Goal: Task Accomplishment & Management: Manage account settings

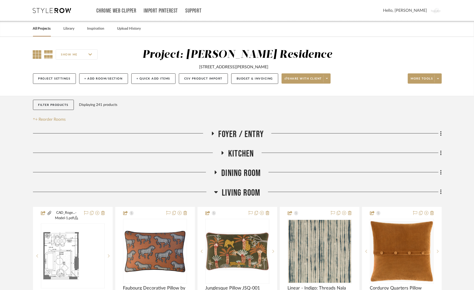
click at [35, 54] on icon at bounding box center [37, 54] width 9 height 9
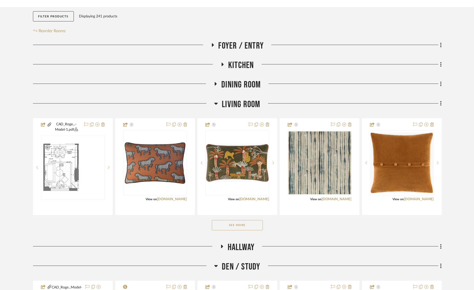
scroll to position [88, 0]
click at [220, 224] on button "See More" at bounding box center [237, 225] width 51 height 10
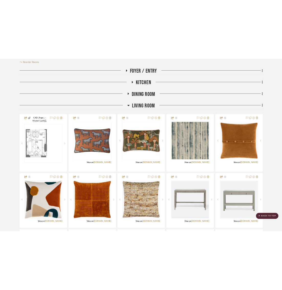
scroll to position [114, 0]
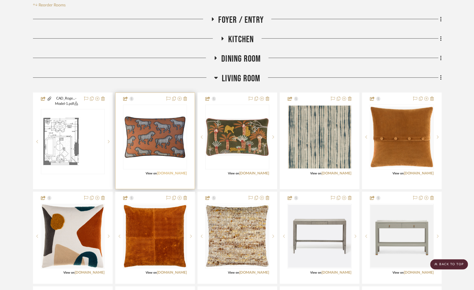
click at [176, 172] on link "[DOMAIN_NAME]" at bounding box center [172, 174] width 30 height 4
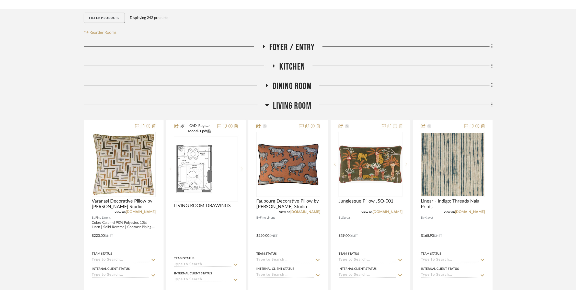
scroll to position [102, 0]
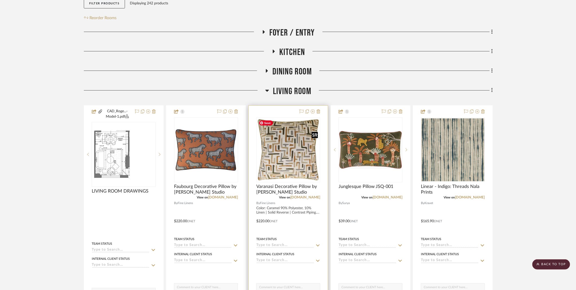
click at [298, 144] on img "0" at bounding box center [288, 149] width 63 height 63
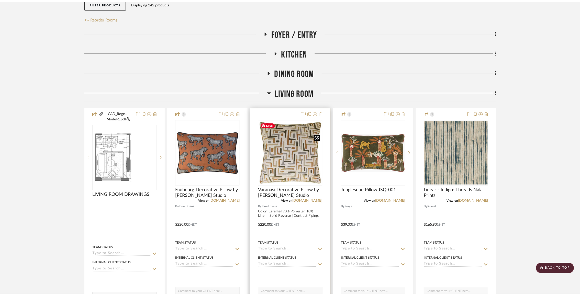
scroll to position [0, 0]
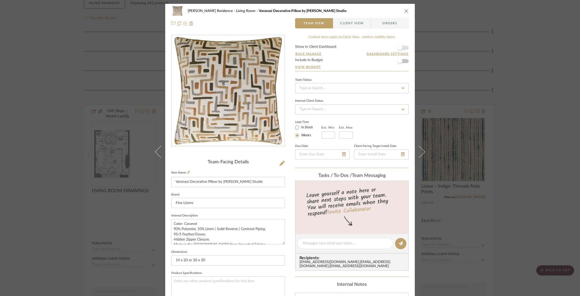
click at [400, 47] on span "button" at bounding box center [399, 47] width 5 height 5
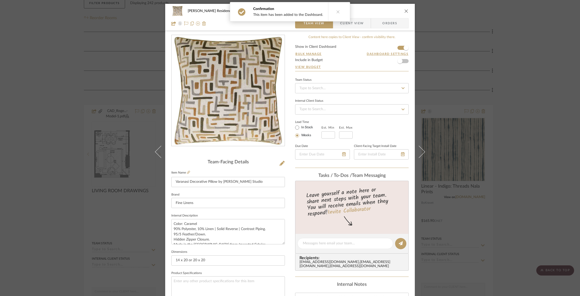
scroll to position [178, 0]
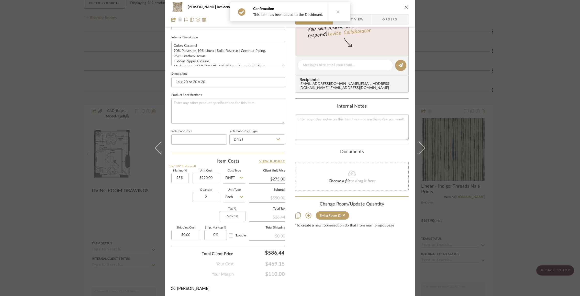
click at [211, 143] on sr-form-field "Reference Price" at bounding box center [198, 138] width 55 height 21
click at [211, 142] on input at bounding box center [198, 140] width 55 height 10
click at [258, 139] on input "DNET" at bounding box center [256, 140] width 55 height 10
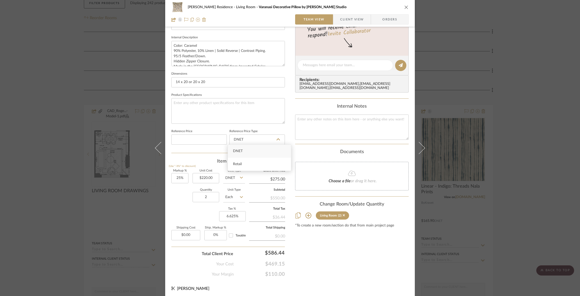
click at [290, 121] on div "Rogers Residence Living Room Varanasi Decorative Pillow by Ryan Studio Team Vie…" at bounding box center [290, 62] width 250 height 472
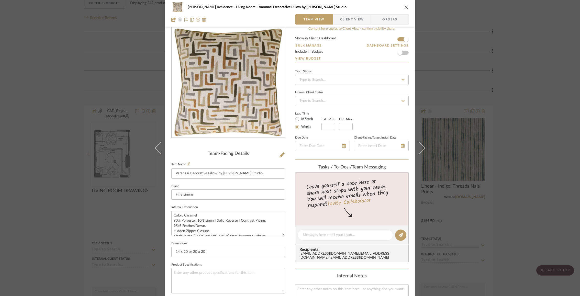
scroll to position [0, 0]
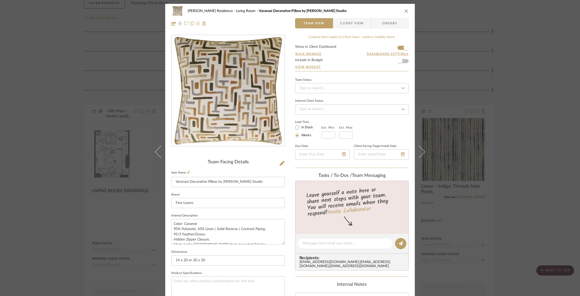
click at [404, 11] on icon "close" at bounding box center [406, 11] width 4 height 4
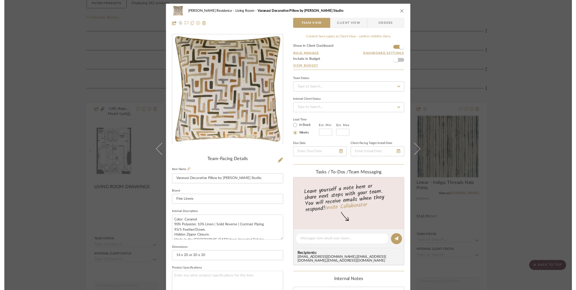
scroll to position [102, 0]
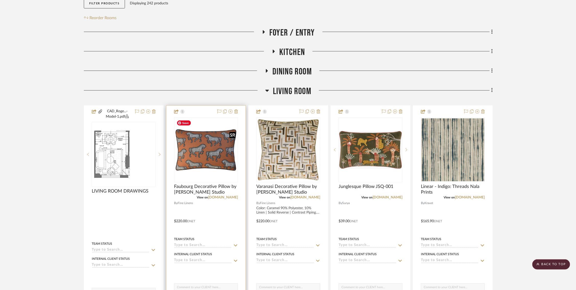
click at [216, 151] on img "0" at bounding box center [206, 149] width 63 height 63
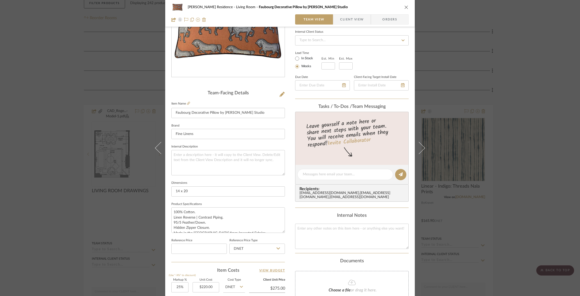
scroll to position [68, 0]
click at [434, 63] on div "Rogers Residence Living Room Faubourg Decorative Pillow by Ryan Studio Team Vie…" at bounding box center [290, 148] width 580 height 296
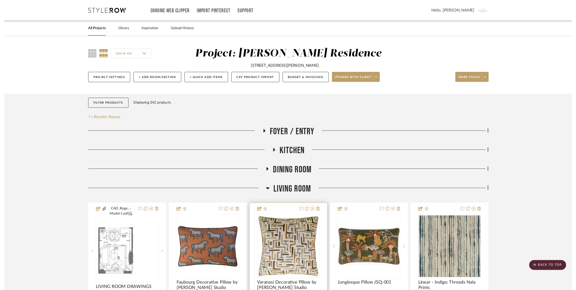
scroll to position [102, 0]
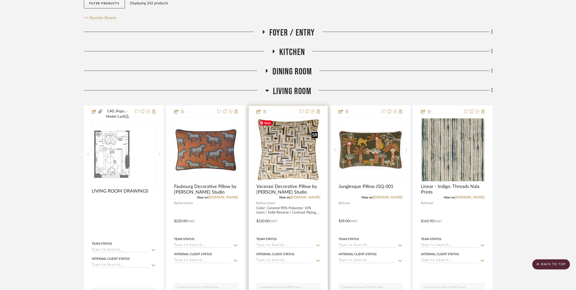
click at [289, 150] on img "0" at bounding box center [288, 149] width 63 height 63
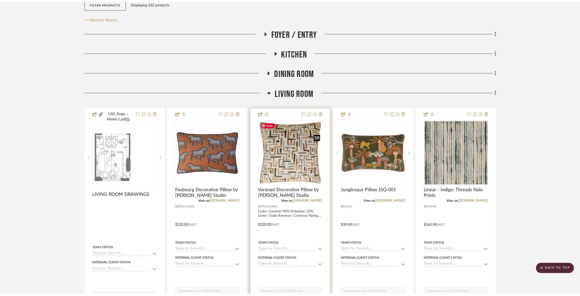
scroll to position [0, 0]
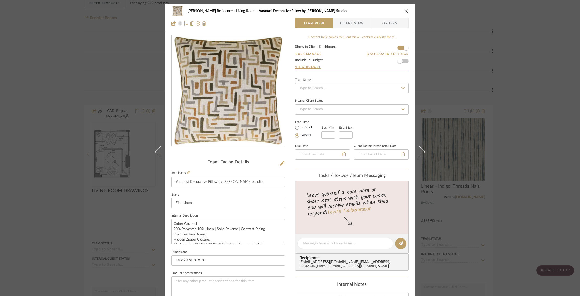
click at [90, 190] on div "Rogers Residence Living Room Varanasi Decorative Pillow by Ryan Studio Team Vie…" at bounding box center [290, 148] width 580 height 296
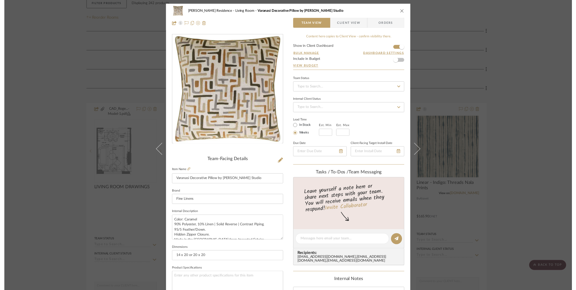
scroll to position [102, 0]
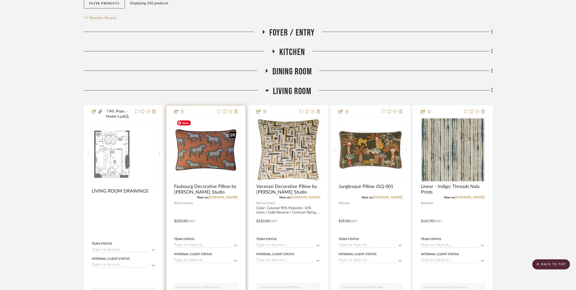
click at [206, 148] on img "0" at bounding box center [206, 149] width 63 height 63
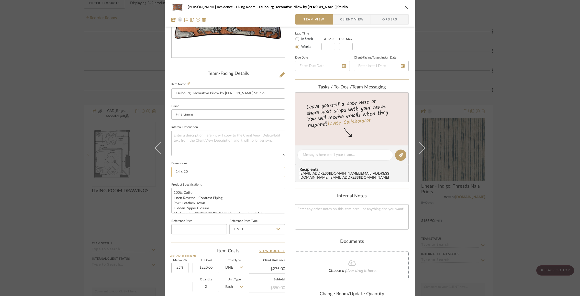
scroll to position [107, 0]
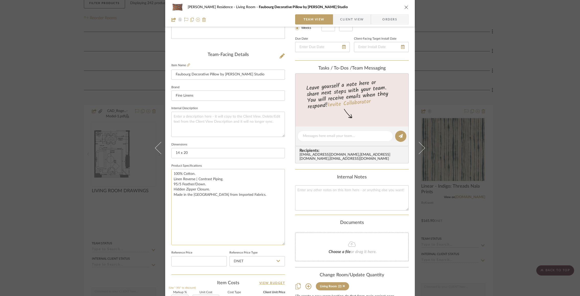
drag, startPoint x: 282, startPoint y: 191, endPoint x: 282, endPoint y: 242, distance: 51.1
click at [282, 242] on textarea "100% Cotton. Linen Reverse | Contrast Piping. 95/5 Feather/Down. Hidden Zipper …" at bounding box center [228, 207] width 114 height 76
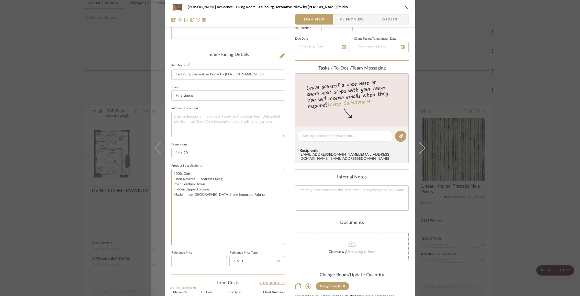
drag, startPoint x: 234, startPoint y: 204, endPoint x: 151, endPoint y: 156, distance: 96.7
click at [151, 156] on mat-dialog-content "Rogers Residence Living Room Faubourg Decorative Pillow by Ryan Studio Team Vie…" at bounding box center [290, 157] width 278 height 523
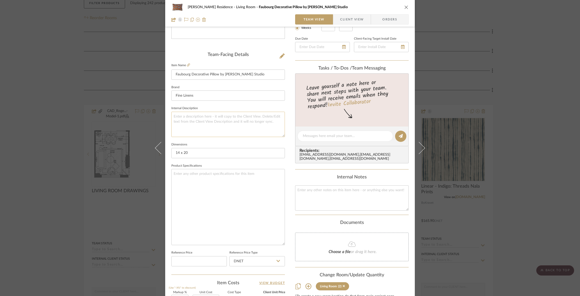
click at [225, 118] on textarea at bounding box center [228, 124] width 114 height 25
paste textarea "100% Cotton. Linen Reverse | Contrast Piping. 95/5 Feather/Down. Hidden Zipper …"
type textarea "100% Cotton. Linen Reverse | Contrast Piping. 95/5 Feather/Down. Hidden Zipper …"
click at [241, 123] on textarea at bounding box center [228, 124] width 114 height 25
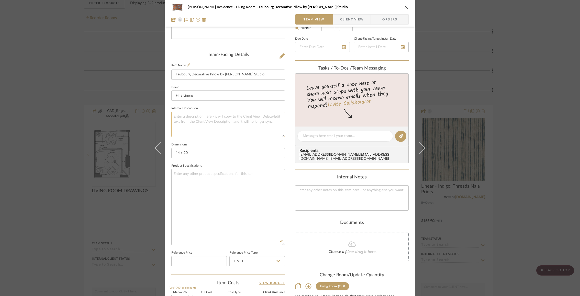
paste textarea "100% Cotton. Linen Reverse | Contrast Piping. 95/5 Feather/Down. Hidden Zipper …"
type textarea "100% Cotton. Linen Reverse | Contrast Piping. 95/5 Feather/Down. Hidden Zipper …"
click at [289, 153] on div "Rogers Residence Living Room Faubourg Decorative Pillow by Ryan Studio Team Vie…" at bounding box center [290, 157] width 250 height 523
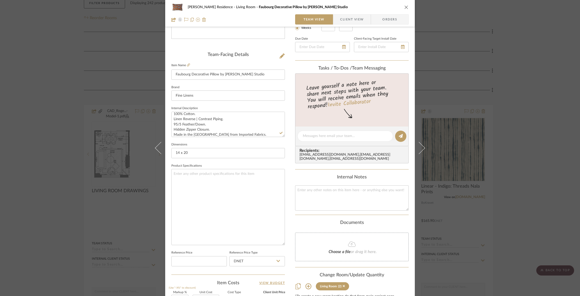
click at [434, 131] on div "Rogers Residence Living Room Faubourg Decorative Pillow by Ryan Studio Team Vie…" at bounding box center [290, 148] width 580 height 296
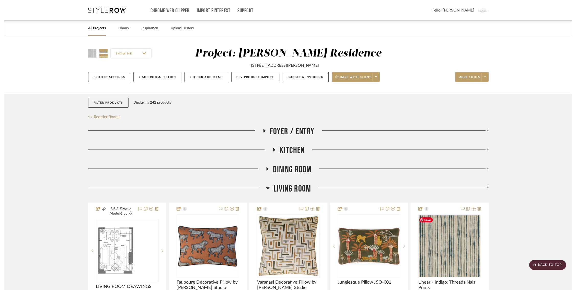
scroll to position [102, 0]
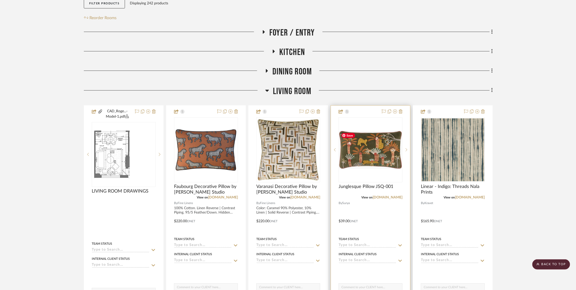
click at [376, 151] on img "0" at bounding box center [370, 150] width 63 height 38
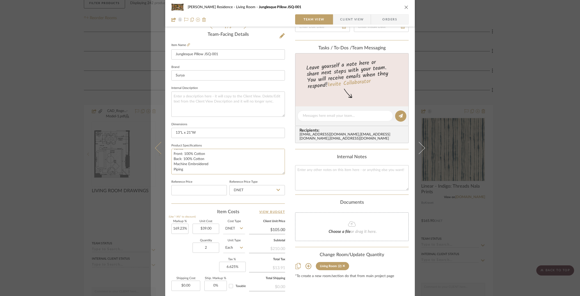
scroll to position [0, 0]
drag, startPoint x: 185, startPoint y: 170, endPoint x: 156, endPoint y: 129, distance: 50.1
click at [156, 129] on mat-dialog-content "Rogers Residence Living Room Junglesque Pillow JSQ-001 Team View Client View Or…" at bounding box center [290, 112] width 278 height 472
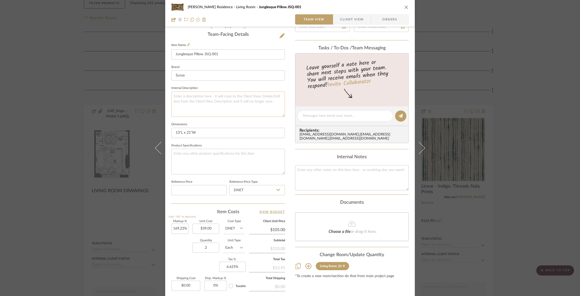
click at [189, 104] on textarea at bounding box center [228, 104] width 114 height 25
paste textarea "Velvet Front: 100% Cotton Back: 100% Cotton Machine Embroidered Piping"
type textarea "Velvet Front: 100% Cotton Back: 100% Cotton Machine Embroidered Piping"
click at [291, 113] on div "Rogers Residence Living Room Junglesque Pillow JSQ-001 Team View Client View Or…" at bounding box center [290, 112] width 250 height 472
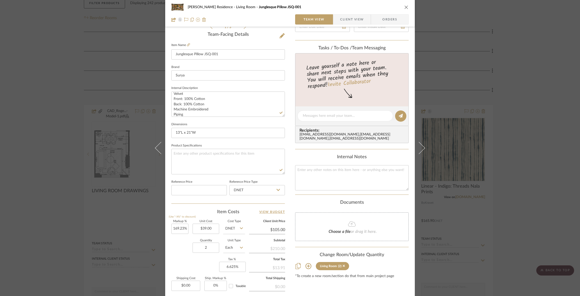
scroll to position [0, 0]
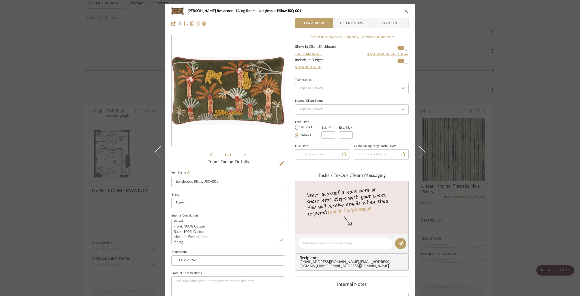
click at [434, 149] on div "Rogers Residence Living Room Junglesque Pillow JSQ-001 Team View Client View Or…" at bounding box center [290, 148] width 580 height 296
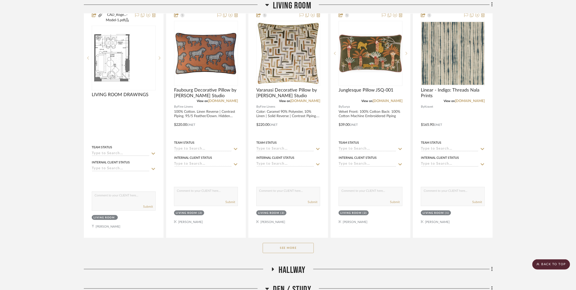
scroll to position [212, 0]
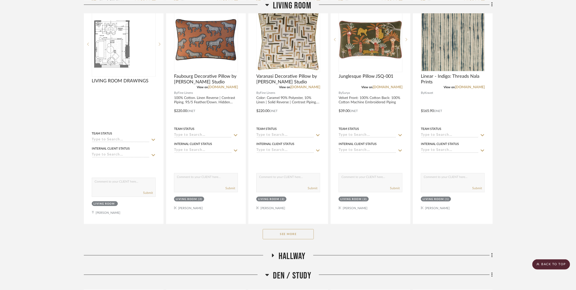
click at [295, 234] on button "See More" at bounding box center [288, 234] width 51 height 10
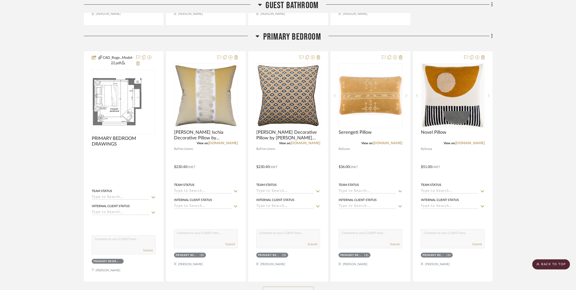
scroll to position [2115, 1]
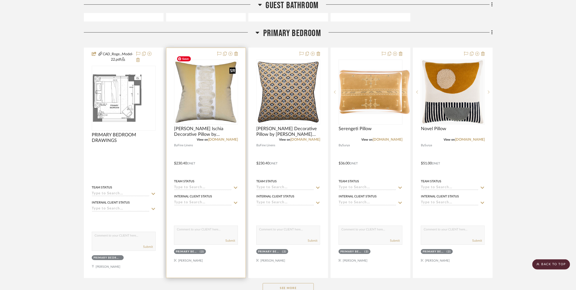
click at [203, 94] on div at bounding box center [206, 92] width 64 height 65
click at [221, 95] on img "0" at bounding box center [206, 92] width 63 height 63
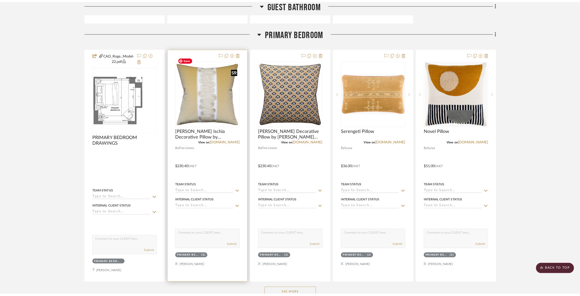
scroll to position [0, 0]
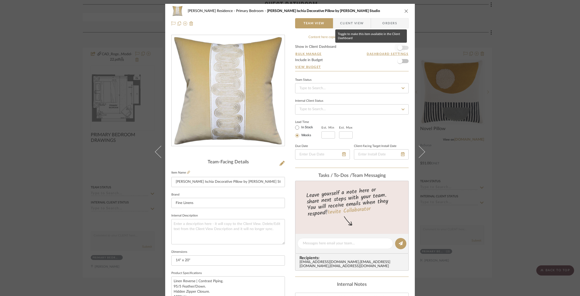
click at [399, 44] on span "button" at bounding box center [399, 47] width 11 height 11
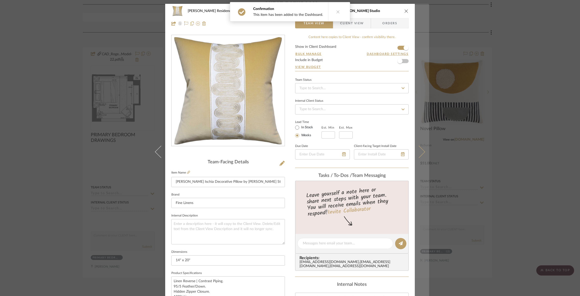
click at [420, 151] on icon at bounding box center [419, 152] width 12 height 12
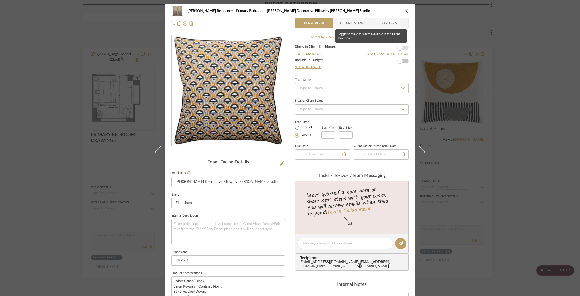
click at [401, 46] on span "button" at bounding box center [399, 47] width 11 height 11
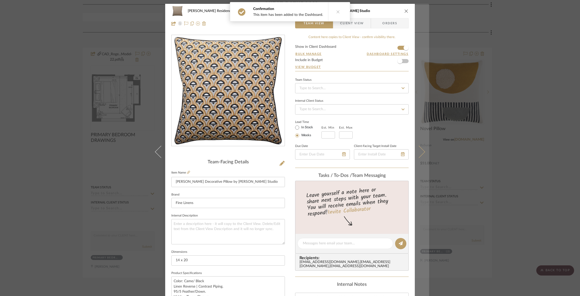
click at [422, 150] on button at bounding box center [422, 152] width 14 height 296
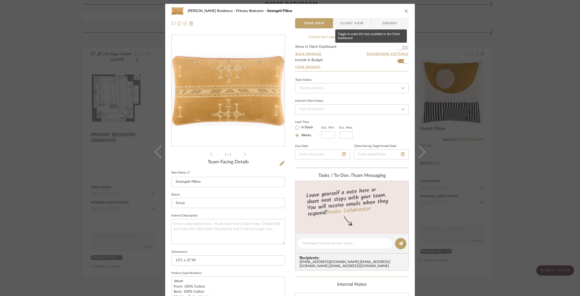
click at [401, 47] on span "button" at bounding box center [399, 47] width 11 height 11
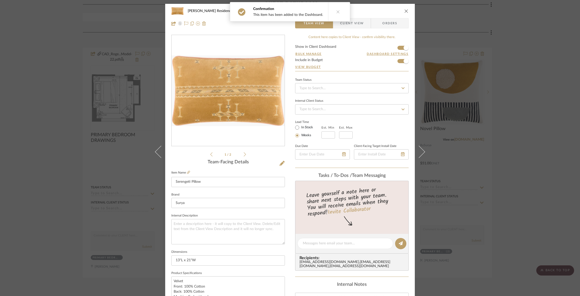
click at [434, 126] on div "Rogers Residence Primary Bedroom Serengeti Pillow Team View Client View Orders …" at bounding box center [290, 148] width 580 height 296
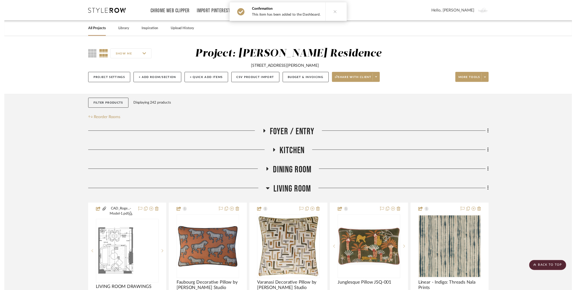
scroll to position [2115, 1]
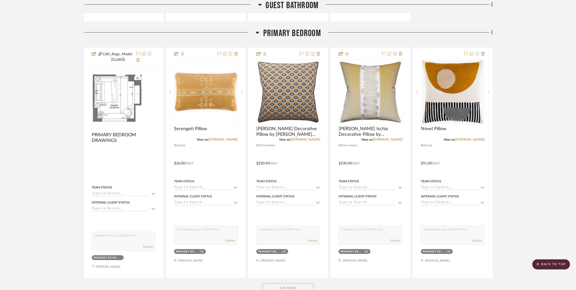
scroll to position [2111, 1]
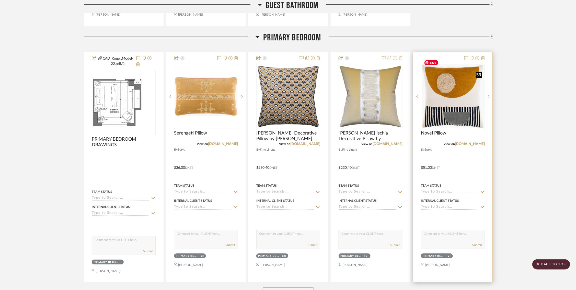
click at [434, 90] on img "0" at bounding box center [453, 96] width 62 height 64
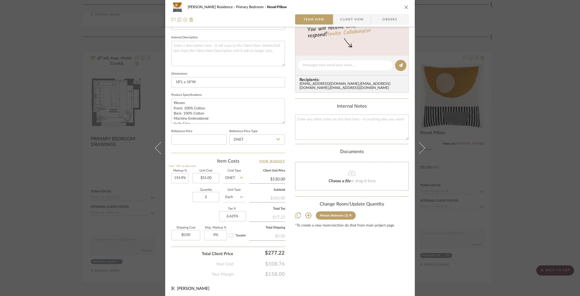
scroll to position [0, 0]
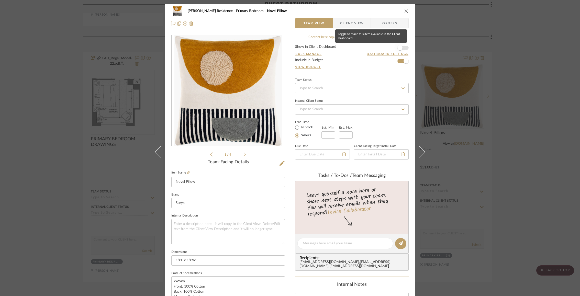
click at [400, 46] on span "button" at bounding box center [399, 47] width 5 height 5
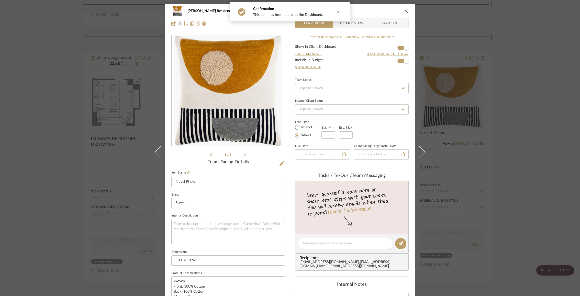
click at [404, 10] on icon "close" at bounding box center [406, 11] width 4 height 4
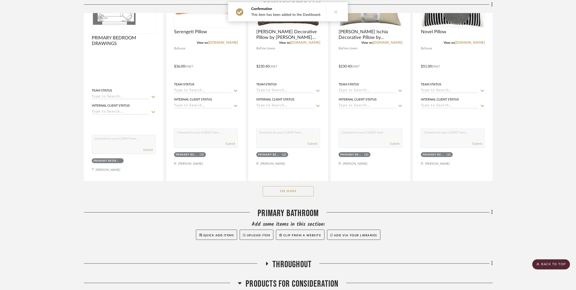
scroll to position [2220, 1]
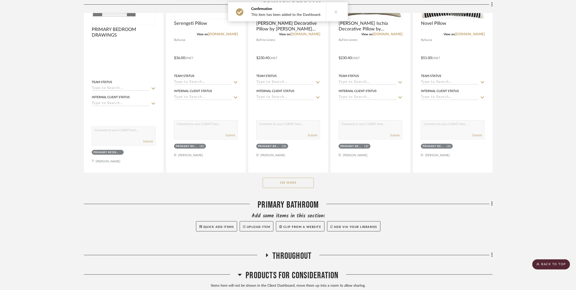
click at [299, 178] on button "See More" at bounding box center [288, 183] width 51 height 10
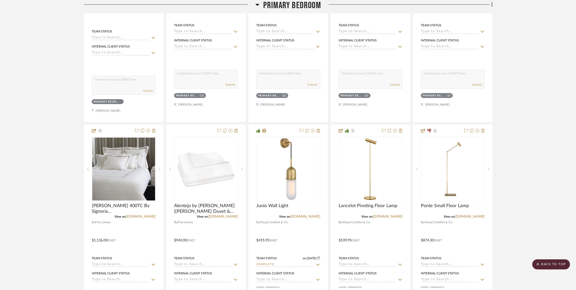
scroll to position [2268, 1]
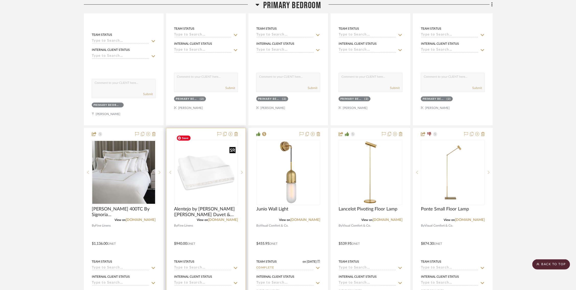
click at [213, 176] on img "0" at bounding box center [206, 172] width 63 height 63
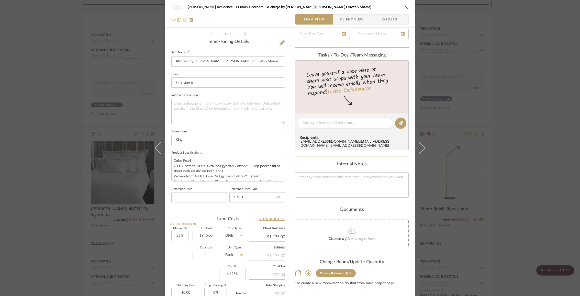
scroll to position [98, 0]
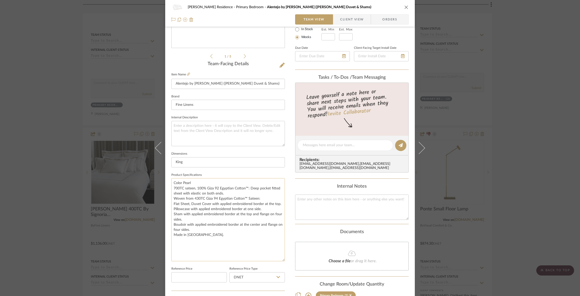
drag, startPoint x: 281, startPoint y: 201, endPoint x: 281, endPoint y: 261, distance: 60.3
click at [281, 261] on textarea "Color Pearl 700TC sateen, 100% Giza 92 Egyptian Cotton™: Deep pocket fitted she…" at bounding box center [228, 219] width 114 height 83
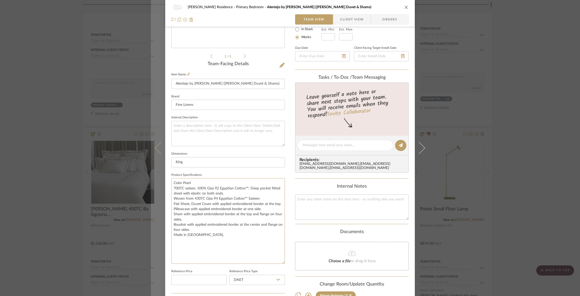
drag, startPoint x: 208, startPoint y: 248, endPoint x: 154, endPoint y: 178, distance: 88.8
click at [154, 178] on mat-dialog-content "Rogers Residence Primary Bedroom Alentejo by Amalia (King Duvet & Shams) Team V…" at bounding box center [290, 172] width 278 height 532
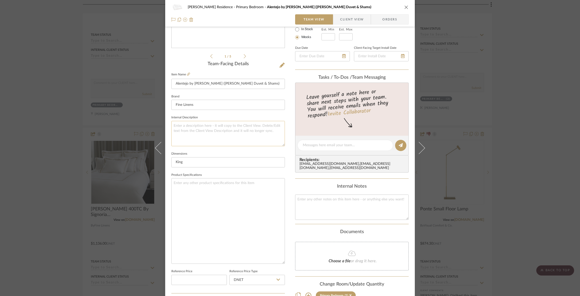
click at [194, 132] on textarea at bounding box center [228, 133] width 114 height 25
paste textarea "Color Pearl 700TC sateen, 100% Giza 92 Egyptian Cotton™: Deep pocket fitted she…"
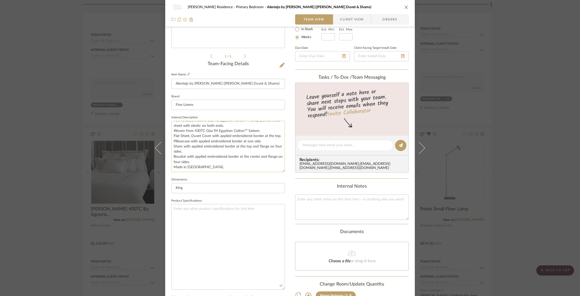
scroll to position [0, 0]
drag, startPoint x: 281, startPoint y: 144, endPoint x: 278, endPoint y: 195, distance: 50.7
click at [278, 172] on textarea "Color Pearl 700TC sateen, 100% Giza 92 Egyptian Cotton™: Deep pocket fitted she…" at bounding box center [228, 146] width 114 height 51
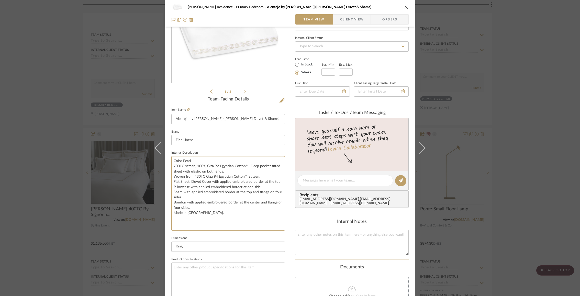
scroll to position [60, 0]
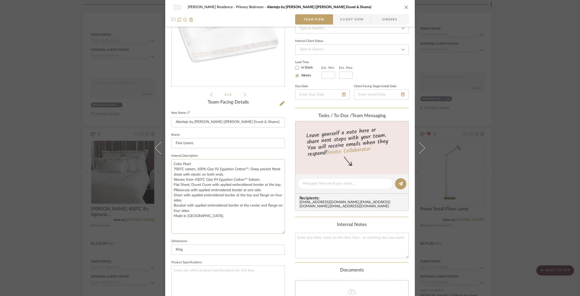
click at [171, 164] on textarea "Color Pearl 700TC sateen, 100% Giza 92 Egyptian Cotton™: Deep pocket fitted she…" at bounding box center [228, 196] width 114 height 74
type textarea "Color Pearl 700TC sateen, 100% Giza 92 Egyptian Cotton™: Deep pocket fitted she…"
click at [286, 149] on div "Rogers Residence Primary Bedroom Alentejo by Amalia (King Duvet & Shams) Team V…" at bounding box center [290, 235] width 250 height 582
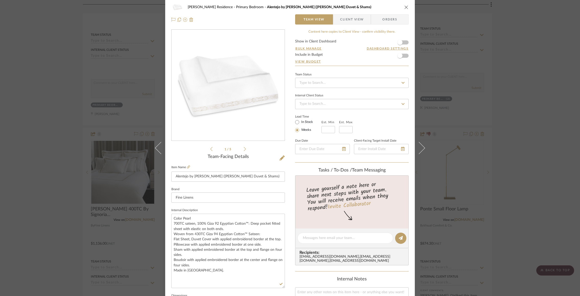
scroll to position [0, 0]
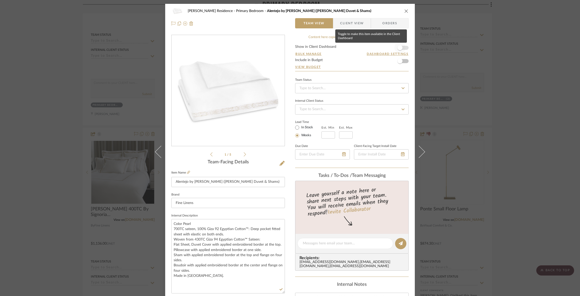
click at [399, 47] on span "button" at bounding box center [399, 47] width 5 height 5
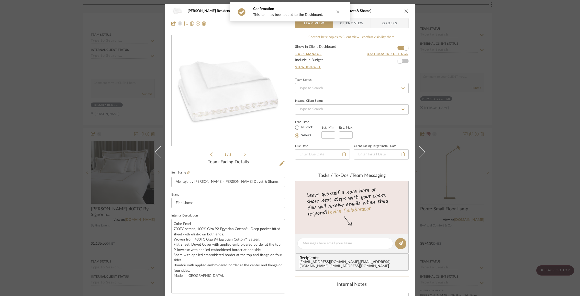
click at [405, 11] on icon "close" at bounding box center [406, 11] width 4 height 4
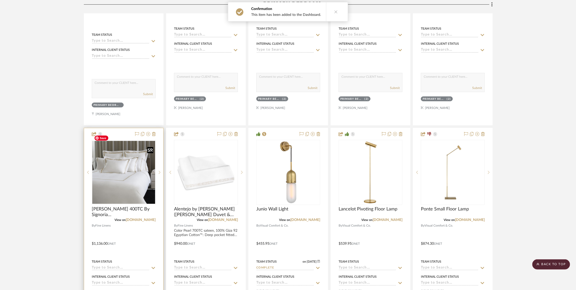
click at [126, 170] on img "0" at bounding box center [123, 172] width 63 height 63
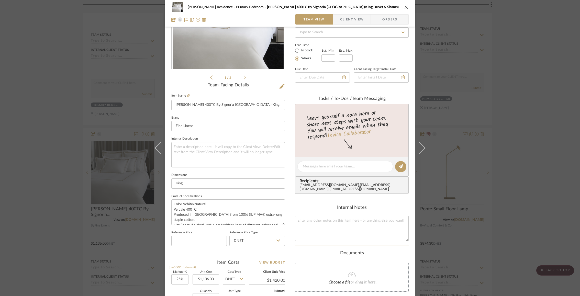
scroll to position [89, 0]
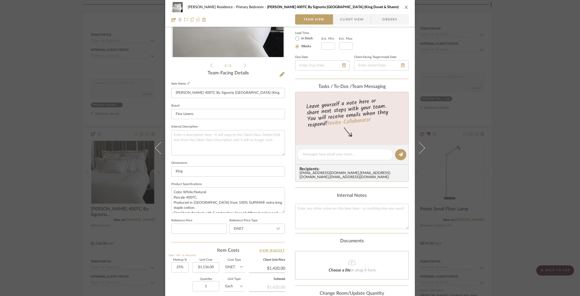
click at [289, 104] on div "Rogers Residence Primary Bedroom Casale 400TC By Signoria Firenze (King Duvet &…" at bounding box center [290, 151] width 250 height 472
click at [250, 93] on input "Casale 400TC By Signoria Firenze (King Duvet & Shams)" at bounding box center [228, 93] width 114 height 10
type input "[PERSON_NAME] 400TC By Signoria [GEOGRAPHIC_DATA] (King Duvet & 2 Shams)"
click at [292, 111] on div "Rogers Residence Primary Bedroom Casale 400TC By Signoria Firenze (King Duvet &…" at bounding box center [290, 151] width 250 height 472
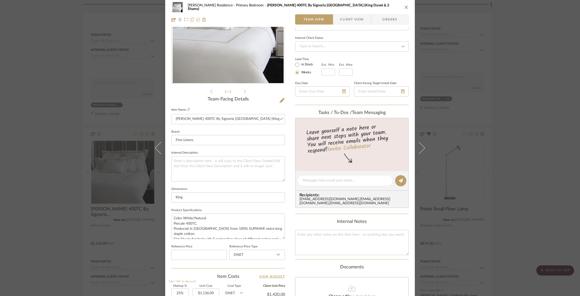
scroll to position [0, 0]
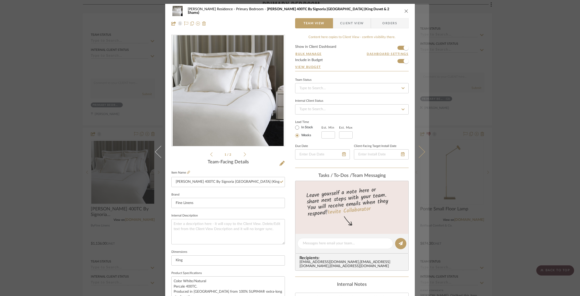
click at [420, 150] on icon at bounding box center [419, 152] width 12 height 12
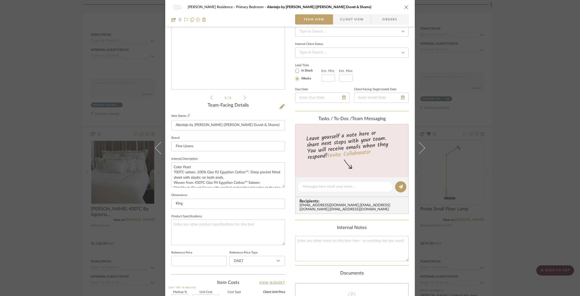
scroll to position [78, 0]
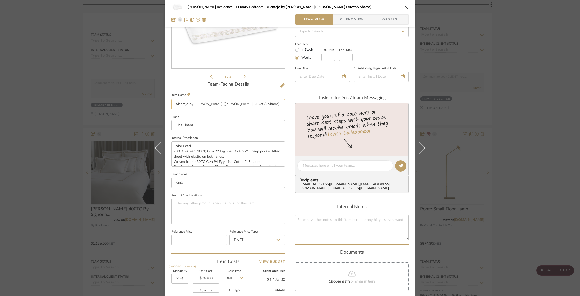
click at [227, 104] on input "Alentejo by Amalia (King Duvet & Shams)" at bounding box center [228, 104] width 114 height 10
type input "Alentejo by [PERSON_NAME] ([PERSON_NAME] Duvet & 2 Shams)"
click at [289, 116] on div "Rogers Residence Primary Bedroom Alentejo by Amalia (King Duvet & Shams) Team V…" at bounding box center [290, 162] width 250 height 472
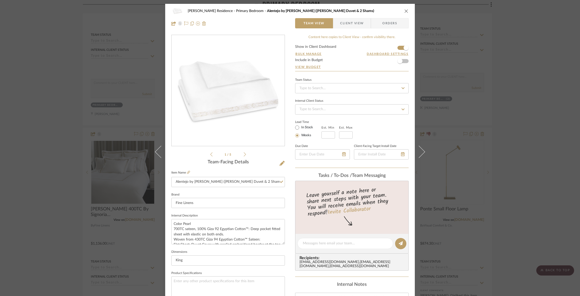
click at [407, 10] on icon "close" at bounding box center [406, 11] width 4 height 4
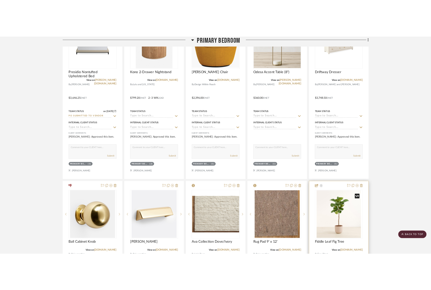
scroll to position [2746, 1]
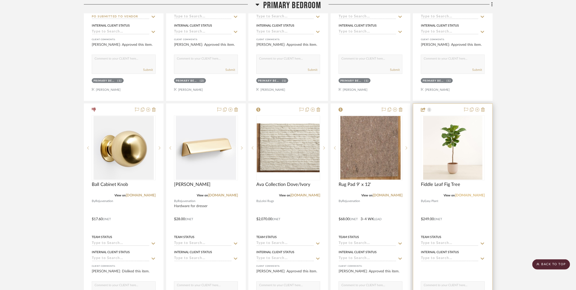
click at [434, 194] on link "[DOMAIN_NAME]" at bounding box center [470, 196] width 30 height 4
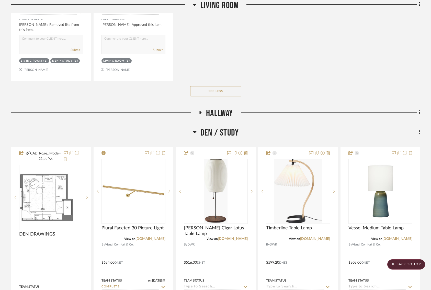
scroll to position [1472, 1]
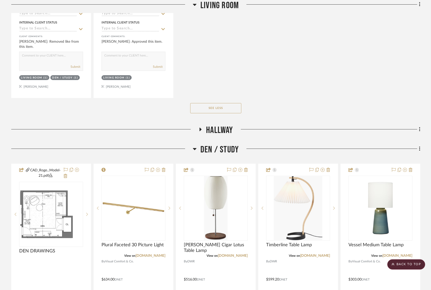
click at [193, 146] on icon at bounding box center [195, 149] width 4 height 6
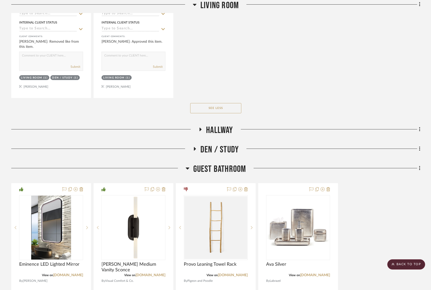
click at [186, 167] on icon at bounding box center [188, 168] width 4 height 2
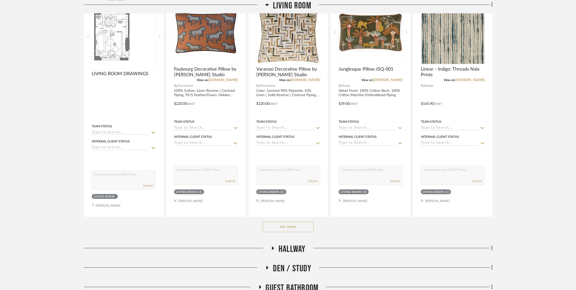
scroll to position [221, 0]
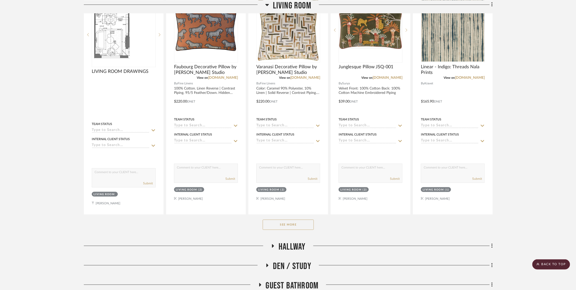
click at [291, 221] on button "See More" at bounding box center [288, 225] width 51 height 10
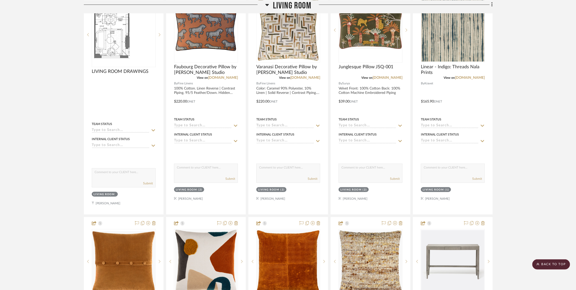
scroll to position [0, 0]
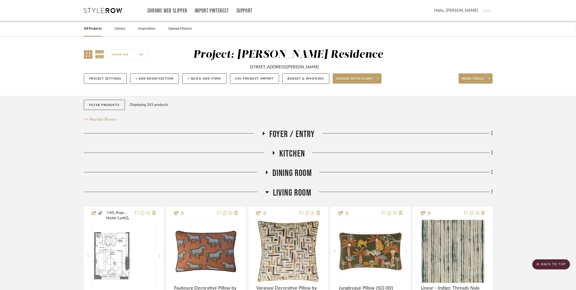
click at [85, 51] on icon at bounding box center [88, 54] width 9 height 9
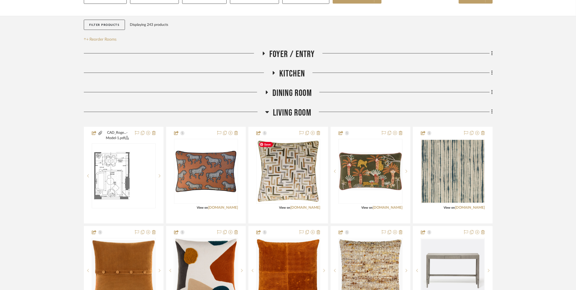
scroll to position [77, 0]
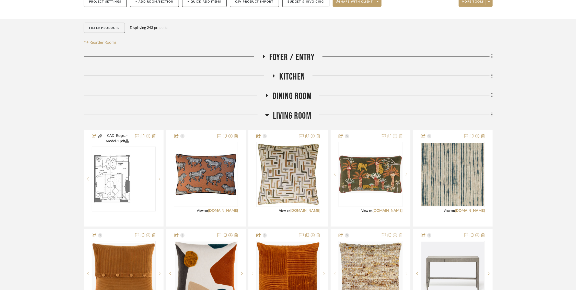
click at [265, 95] on icon at bounding box center [267, 96] width 6 height 4
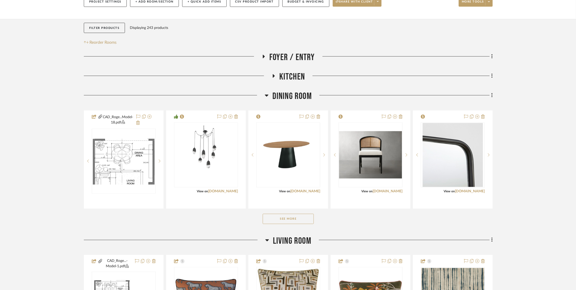
click at [272, 219] on button "See More" at bounding box center [288, 219] width 51 height 10
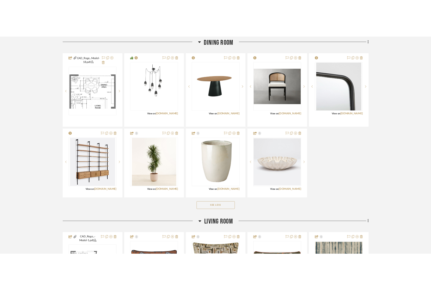
scroll to position [165, 2]
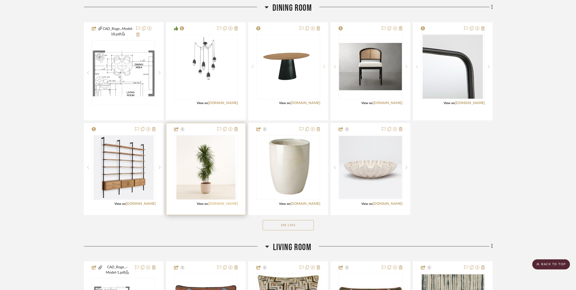
click at [223, 203] on link "[DOMAIN_NAME]" at bounding box center [223, 204] width 30 height 4
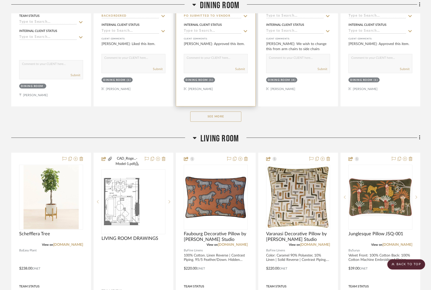
scroll to position [352, 0]
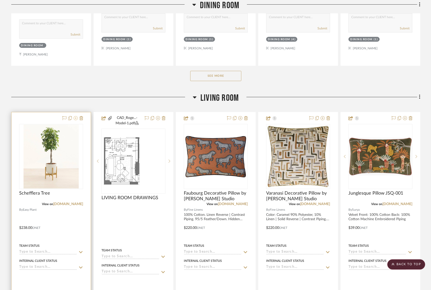
click at [76, 117] on icon at bounding box center [76, 118] width 4 height 4
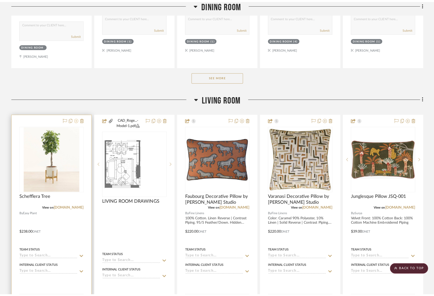
scroll to position [0, 0]
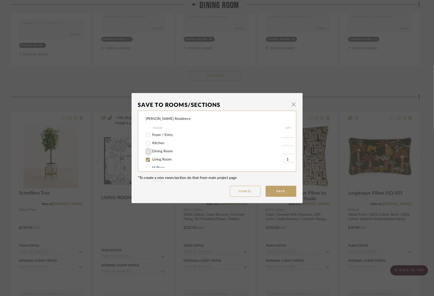
click at [147, 152] on input "Dining Room" at bounding box center [148, 152] width 8 height 8
checkbox input "true"
type input "1"
click at [147, 161] on input "Living Room" at bounding box center [148, 160] width 8 height 8
checkbox input "false"
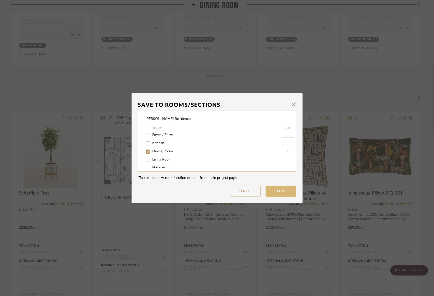
click at [269, 193] on button "Save" at bounding box center [281, 191] width 31 height 11
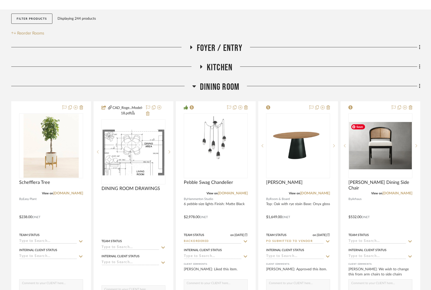
scroll to position [89, 0]
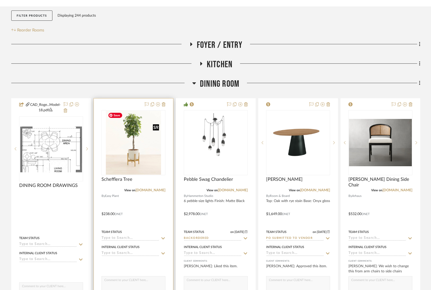
click at [141, 162] on img "0" at bounding box center [133, 143] width 55 height 64
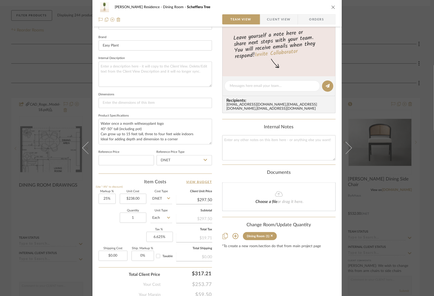
scroll to position [178, 0]
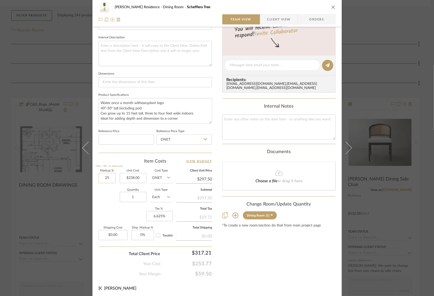
click at [100, 174] on input "25" at bounding box center [107, 178] width 17 height 10
type input "10%"
click at [104, 196] on div "Quantity 1 Unit Type Each" at bounding box center [136, 198] width 74 height 18
type input "$261.80"
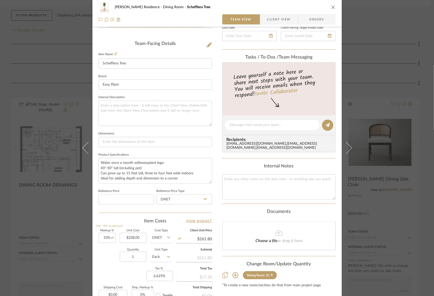
scroll to position [0, 0]
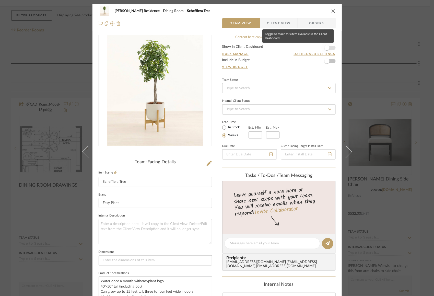
click at [327, 49] on span "button" at bounding box center [327, 47] width 5 height 5
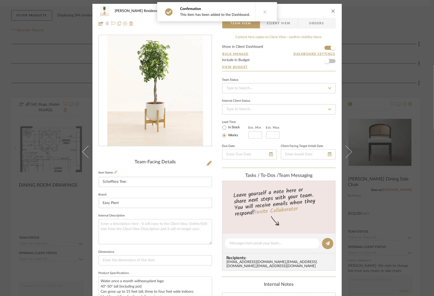
click at [332, 10] on icon "close" at bounding box center [334, 11] width 4 height 4
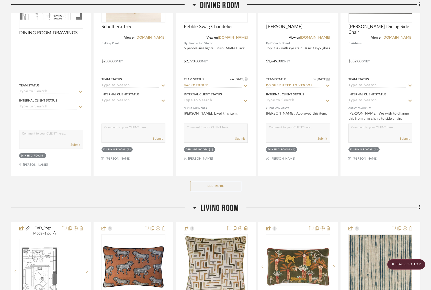
scroll to position [279, 0]
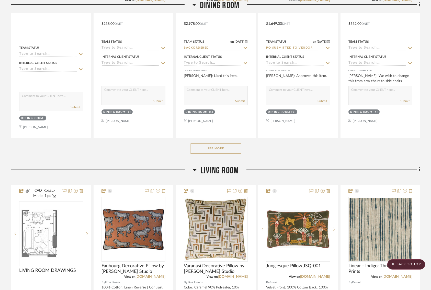
click at [213, 147] on button "See More" at bounding box center [215, 148] width 51 height 10
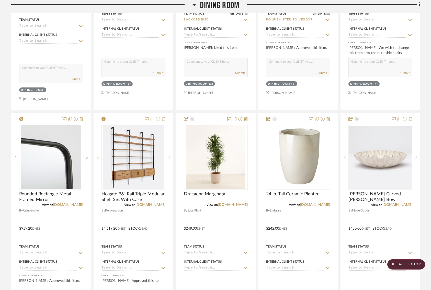
scroll to position [308, 1]
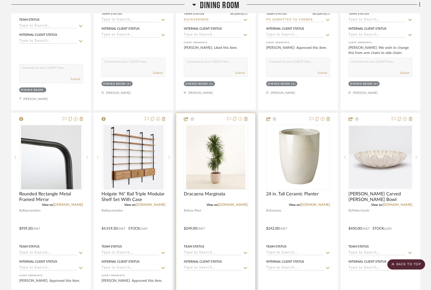
click at [240, 120] on fa-icon at bounding box center [240, 119] width 4 height 4
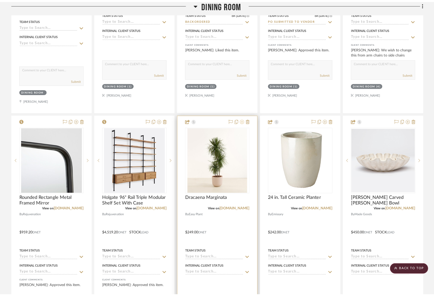
scroll to position [0, 0]
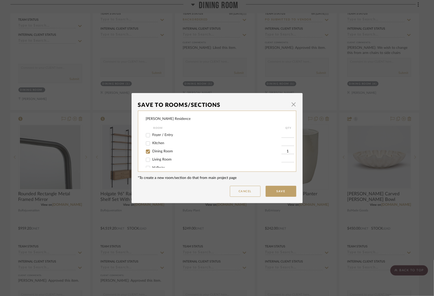
click at [146, 152] on input "Dining Room" at bounding box center [148, 152] width 8 height 8
checkbox input "false"
click at [286, 197] on dialog-content "Save To Rooms/Sections × [PERSON_NAME] Residence Room QTY Foyer / Entry Kitchen…" at bounding box center [217, 148] width 171 height 110
click at [282, 189] on button "Save" at bounding box center [281, 191] width 31 height 11
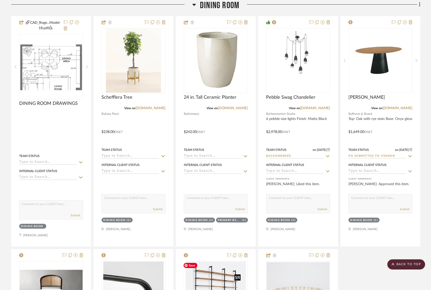
scroll to position [170, 1]
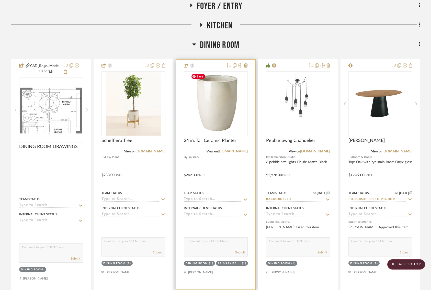
click at [220, 86] on img "0" at bounding box center [216, 104] width 54 height 64
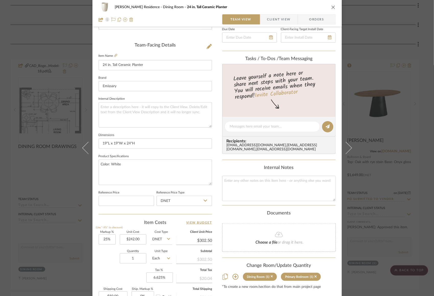
scroll to position [122, 0]
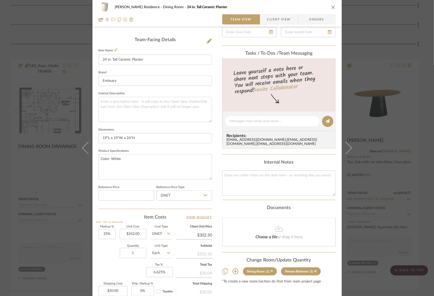
click at [417, 188] on div "[PERSON_NAME] Residence Dining Room 24 in. Tall Ceramic Planter Team View Clien…" at bounding box center [217, 148] width 434 height 296
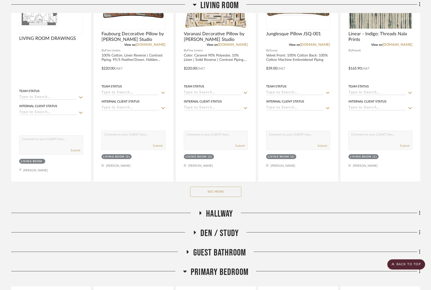
scroll to position [795, 1]
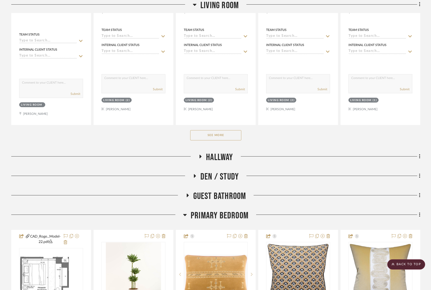
click at [234, 132] on button "See More" at bounding box center [215, 135] width 51 height 10
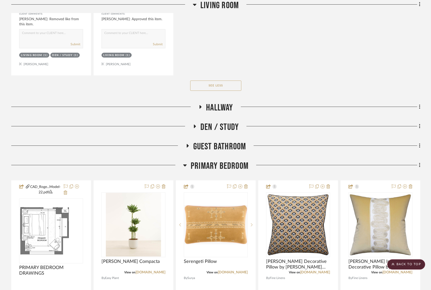
scroll to position [1989, 0]
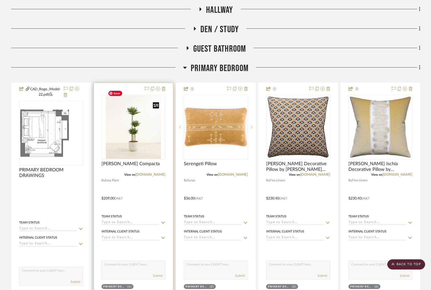
click at [133, 127] on img "0" at bounding box center [133, 127] width 55 height 64
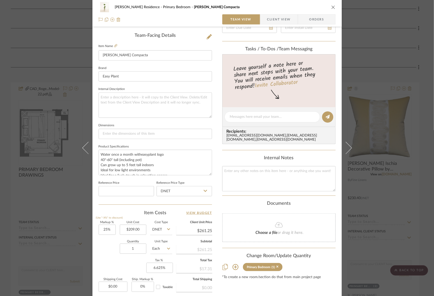
scroll to position [174, 0]
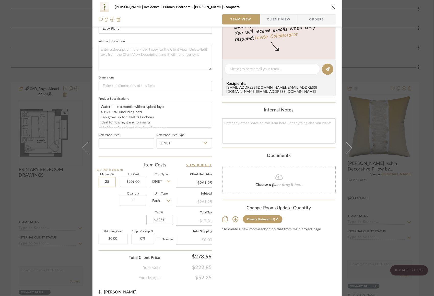
click at [104, 183] on input "25" at bounding box center [107, 182] width 17 height 10
type input "10%"
click at [99, 208] on div "Quantity 1 Unit Type Each" at bounding box center [136, 202] width 74 height 18
type input "$229.90"
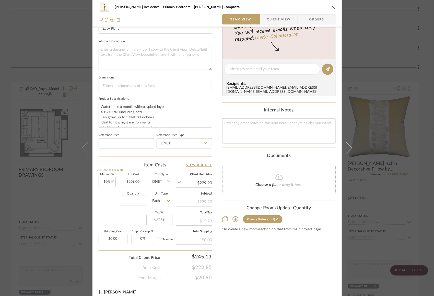
scroll to position [0, 0]
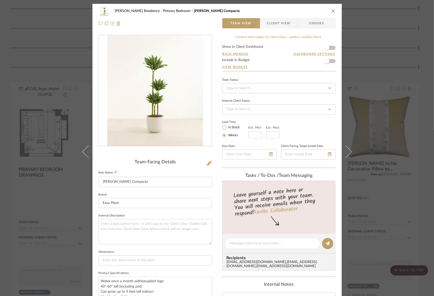
click at [332, 47] on form "Show in Client Dashboard Bulk Manage Dashboard Settings Include in Budget View …" at bounding box center [279, 58] width 114 height 26
click at [326, 47] on span "button" at bounding box center [327, 47] width 5 height 5
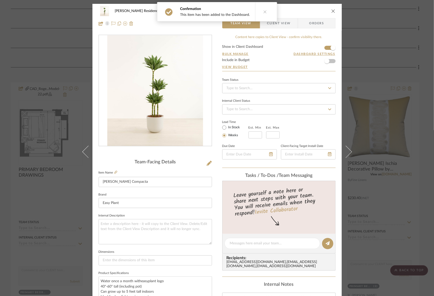
click at [333, 10] on icon "close" at bounding box center [334, 11] width 4 height 4
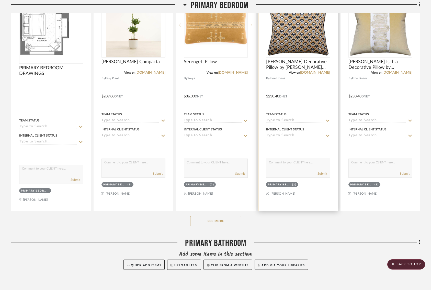
scroll to position [2187, 2]
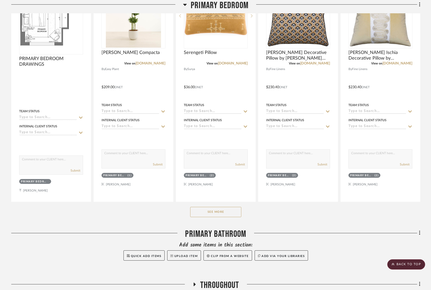
click at [216, 207] on button "See More" at bounding box center [215, 212] width 51 height 10
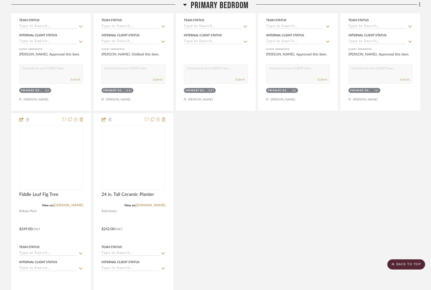
scroll to position [2966, 2]
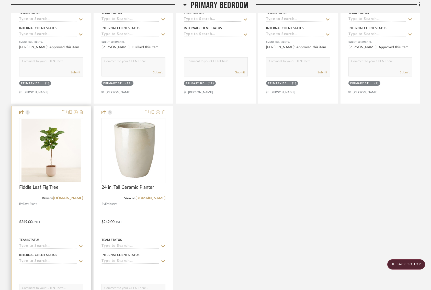
click at [74, 110] on icon at bounding box center [76, 112] width 4 height 4
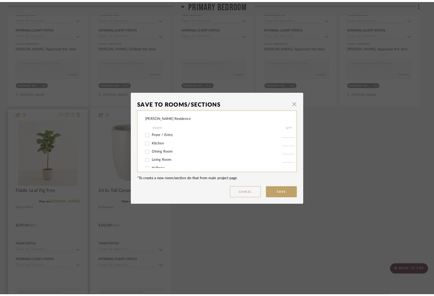
scroll to position [0, 0]
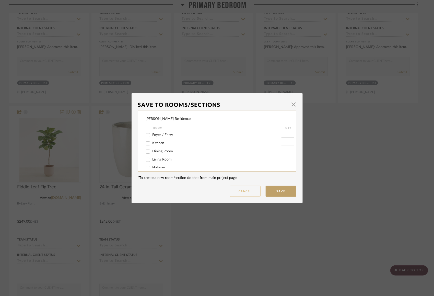
click at [236, 189] on button "Cancel" at bounding box center [245, 191] width 31 height 11
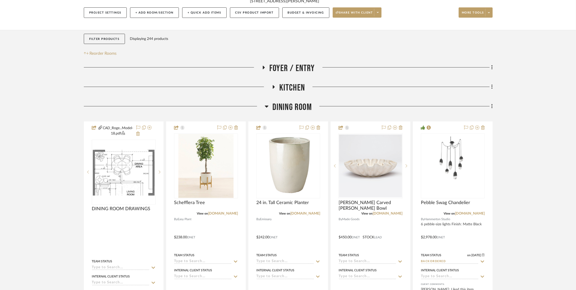
scroll to position [0, 2]
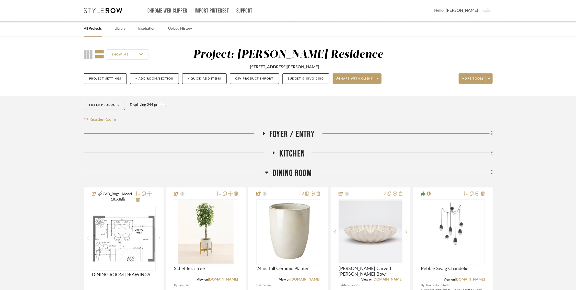
drag, startPoint x: 294, startPoint y: 169, endPoint x: 83, endPoint y: 3, distance: 268.7
